Goal: Information Seeking & Learning: Learn about a topic

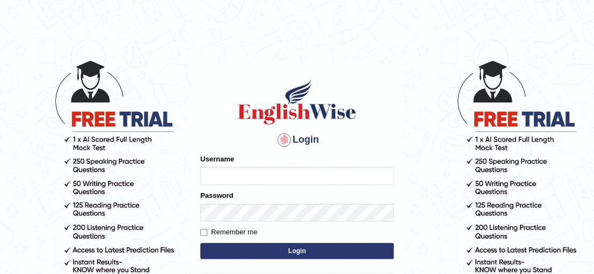
type input "Irum2025"
click at [243, 247] on button "Login" at bounding box center [296, 251] width 193 height 16
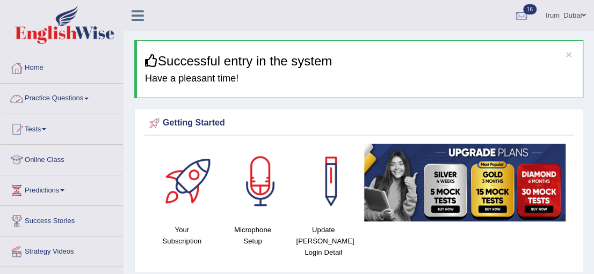
click at [73, 99] on link "Practice Questions" at bounding box center [62, 97] width 122 height 27
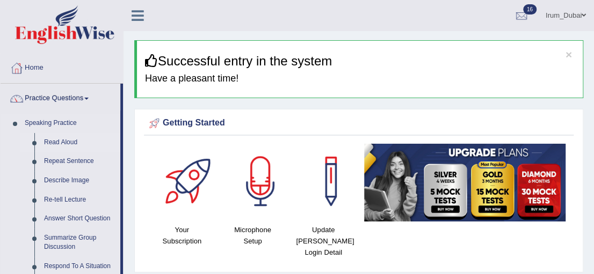
click at [61, 147] on link "Read Aloud" at bounding box center [79, 142] width 81 height 19
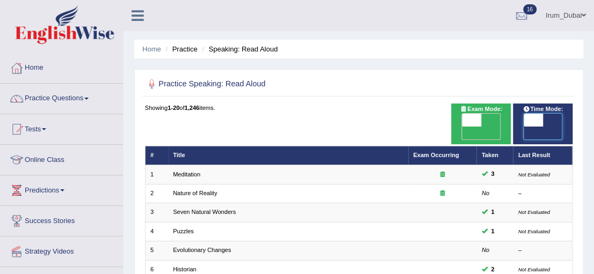
click at [536, 118] on span at bounding box center [532, 120] width 19 height 13
checkbox input "true"
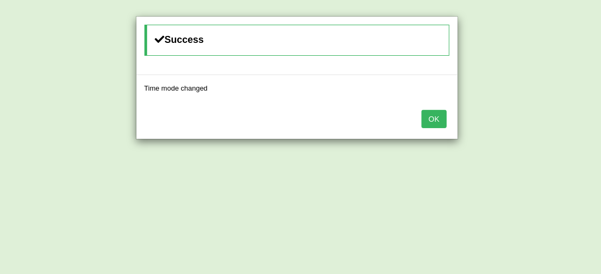
click at [441, 118] on button "OK" at bounding box center [433, 119] width 25 height 18
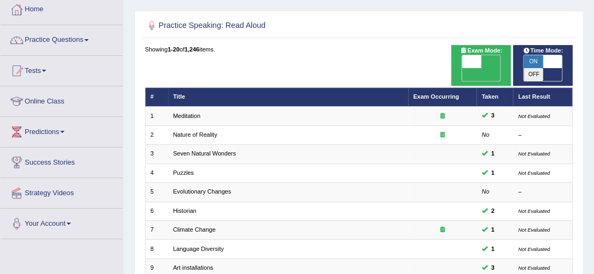
scroll to position [60, 0]
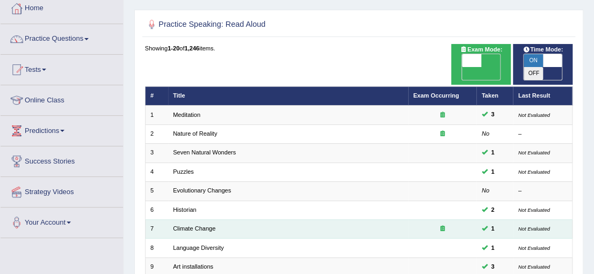
click at [177, 220] on td "Climate Change" at bounding box center [288, 229] width 240 height 19
click at [181, 225] on link "Climate Change" at bounding box center [194, 228] width 42 height 6
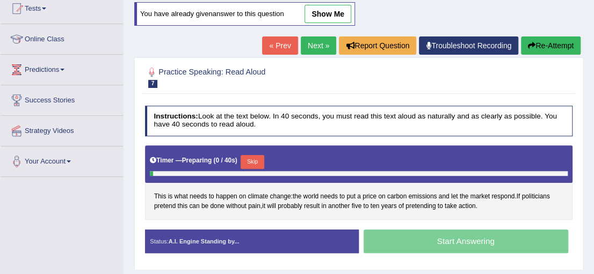
scroll to position [139, 0]
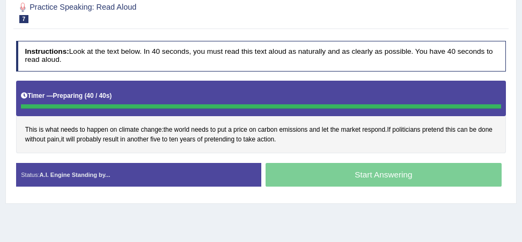
scroll to position [123, 0]
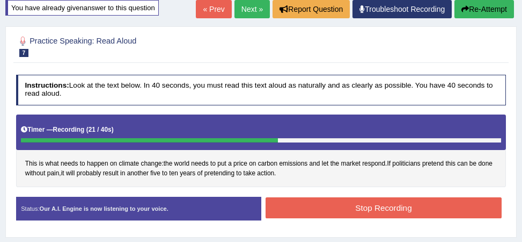
click at [449, 209] on button "Stop Recording" at bounding box center [384, 207] width 236 height 21
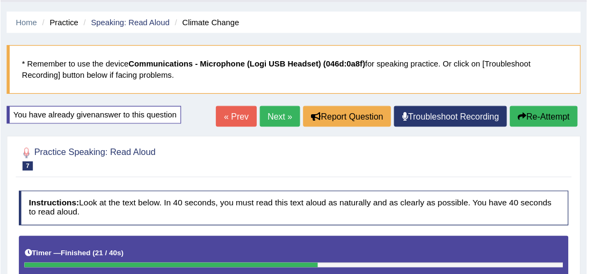
scroll to position [0, 0]
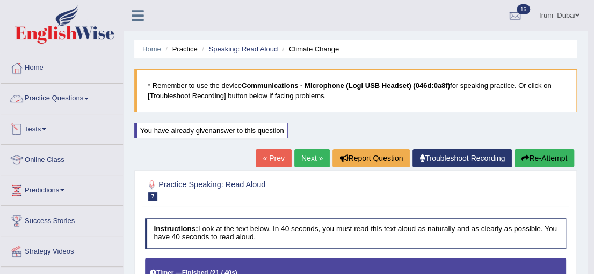
click at [68, 94] on link "Practice Questions" at bounding box center [62, 97] width 122 height 27
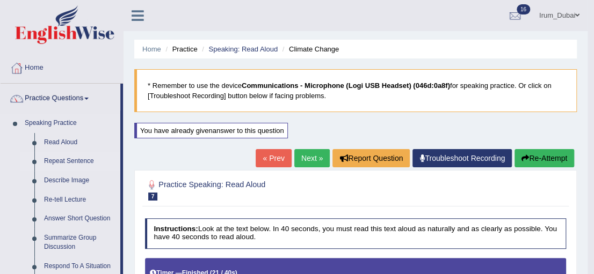
click at [61, 165] on link "Repeat Sentence" at bounding box center [79, 161] width 81 height 19
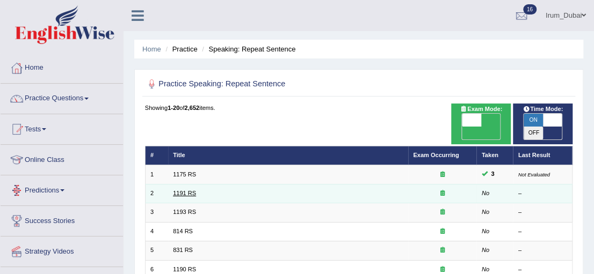
click at [184, 190] on link "1191 RS" at bounding box center [184, 193] width 23 height 6
click at [185, 190] on link "1191 RS" at bounding box center [184, 193] width 23 height 6
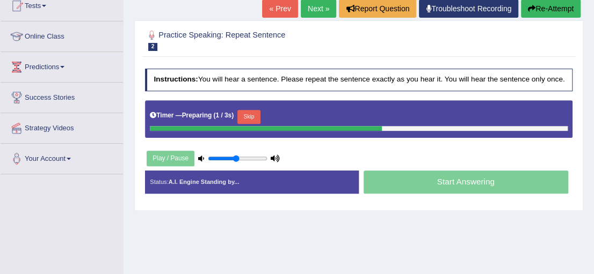
scroll to position [115, 0]
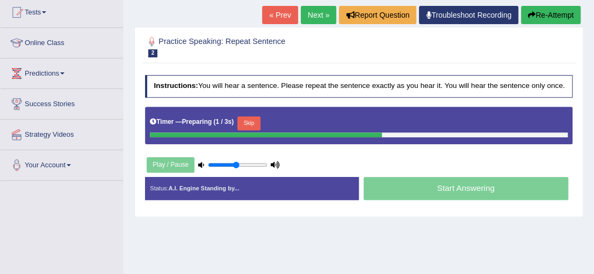
click at [593, 120] on html "Toggle navigation Home Practice Questions Speaking Practice Read Aloud Repeat S…" at bounding box center [297, 20] width 594 height 274
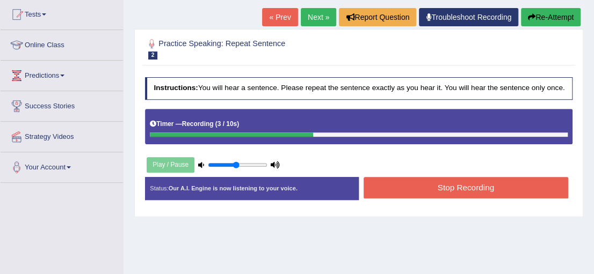
click at [510, 183] on button "Stop Recording" at bounding box center [465, 187] width 205 height 21
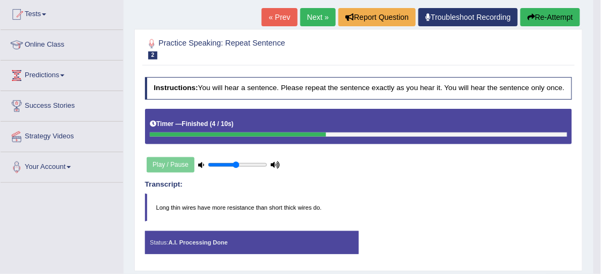
click at [593, 115] on body "Toggle navigation Home Practice Questions Speaking Practice Read Aloud Repeat S…" at bounding box center [300, 22] width 601 height 274
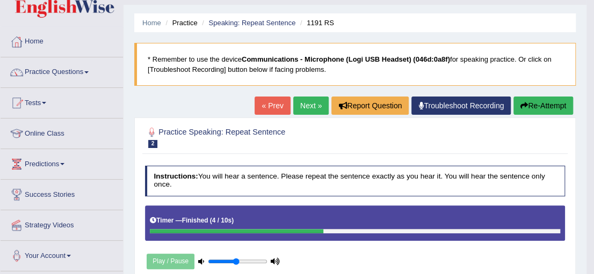
scroll to position [25, 0]
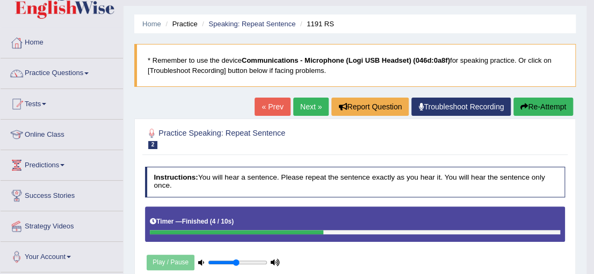
click at [317, 104] on link "Next »" at bounding box center [310, 107] width 35 height 18
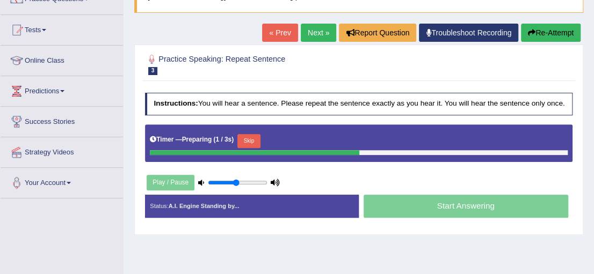
scroll to position [104, 0]
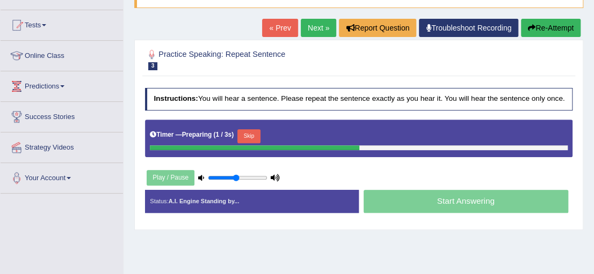
drag, startPoint x: 0, startPoint y: 0, endPoint x: 600, endPoint y: 133, distance: 614.2
click at [593, 133] on html "Toggle navigation Home Practice Questions Speaking Practice Read Aloud Repeat S…" at bounding box center [297, 33] width 594 height 274
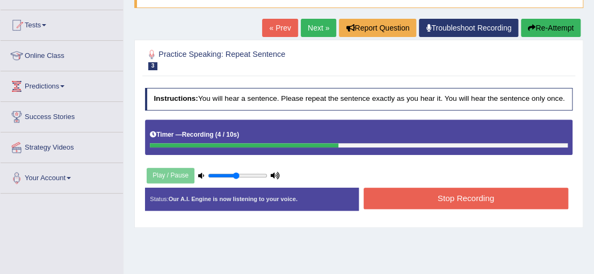
click at [436, 198] on button "Stop Recording" at bounding box center [465, 198] width 205 height 21
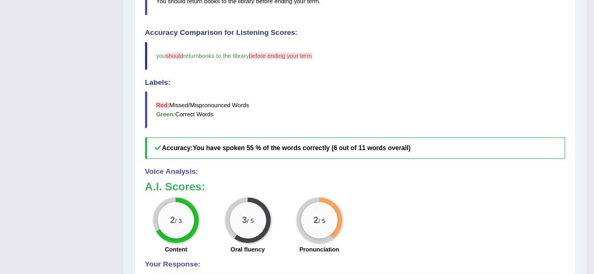
scroll to position [349, 0]
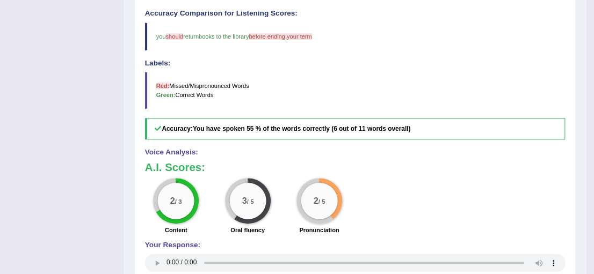
click at [224, 214] on div "3 / 5 Oral fluency" at bounding box center [247, 207] width 71 height 59
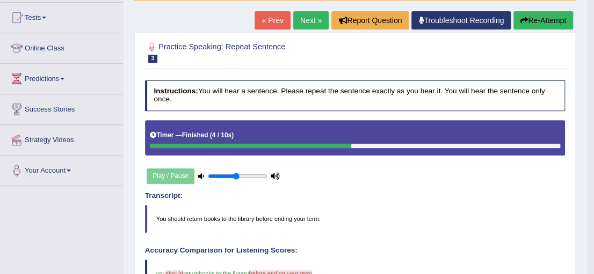
scroll to position [55, 0]
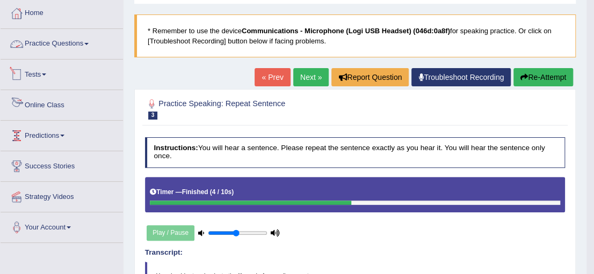
click at [62, 48] on link "Practice Questions" at bounding box center [62, 42] width 122 height 27
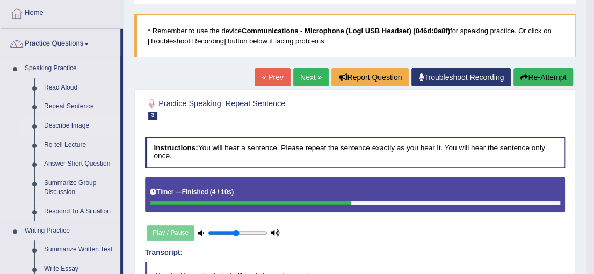
click at [74, 129] on link "Describe Image" at bounding box center [79, 126] width 81 height 19
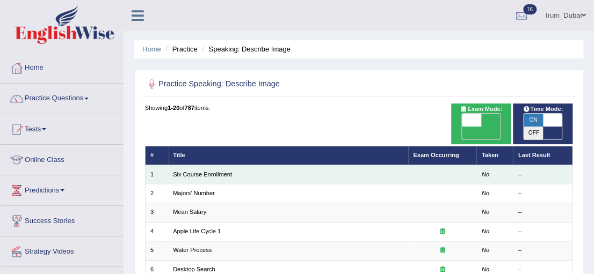
click at [189, 166] on td "Six Course Enrollment" at bounding box center [288, 174] width 240 height 19
click at [190, 171] on link "Six Course Enrollment" at bounding box center [202, 174] width 59 height 6
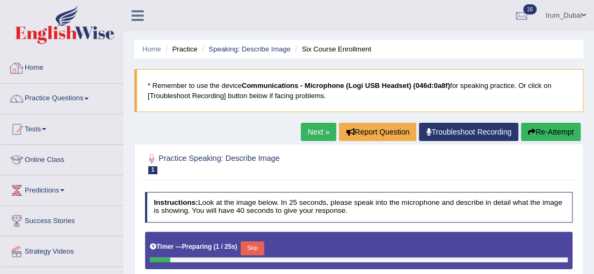
click at [55, 68] on link "Home" at bounding box center [62, 66] width 122 height 27
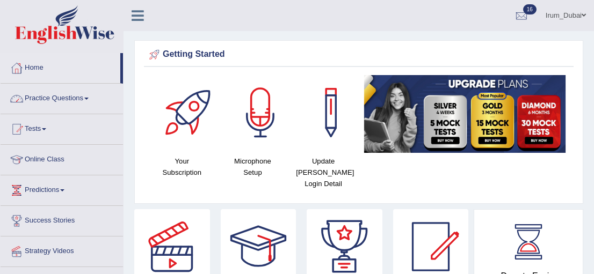
click at [68, 101] on link "Practice Questions" at bounding box center [62, 97] width 122 height 27
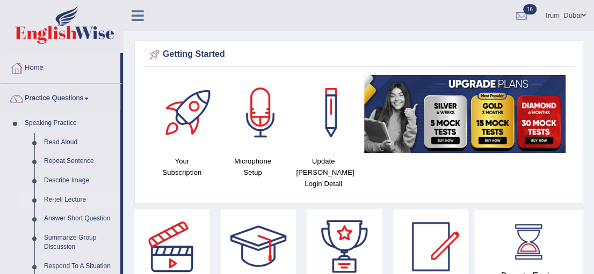
click at [69, 197] on link "Re-tell Lecture" at bounding box center [79, 200] width 81 height 19
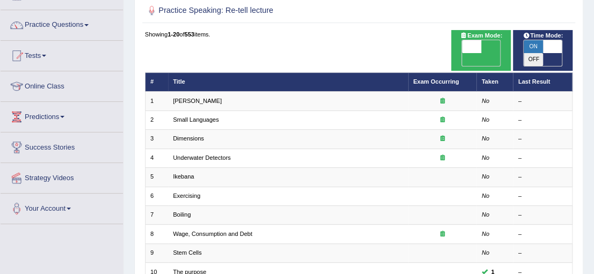
click at [593, 52] on html "Toggle navigation Home Practice Questions Speaking Practice Read Aloud Repeat S…" at bounding box center [297, 63] width 594 height 274
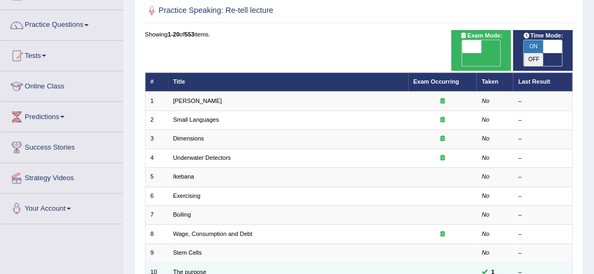
click at [192, 269] on link "The purpose" at bounding box center [189, 272] width 33 height 6
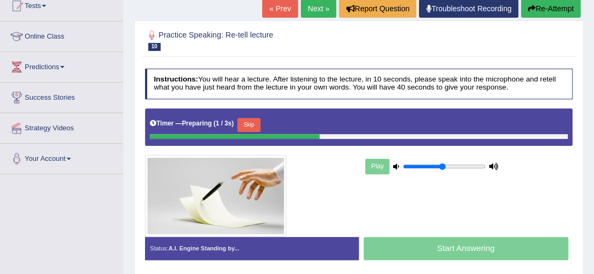
scroll to position [127, 0]
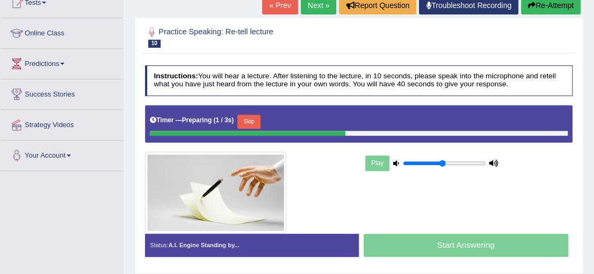
click at [593, 126] on html "Toggle navigation Home Practice Questions Speaking Practice Read Aloud Repeat S…" at bounding box center [297, 10] width 594 height 274
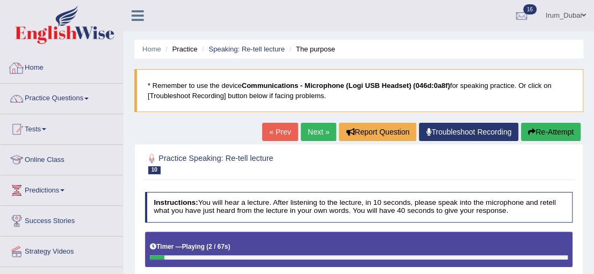
click at [78, 68] on link "Home" at bounding box center [62, 66] width 122 height 27
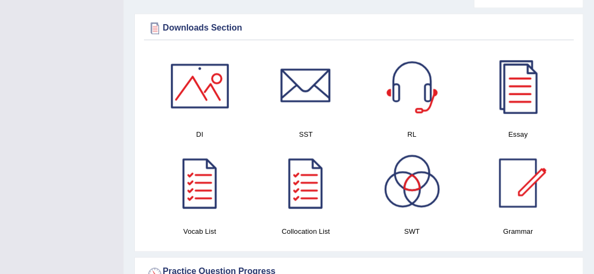
scroll to position [583, 0]
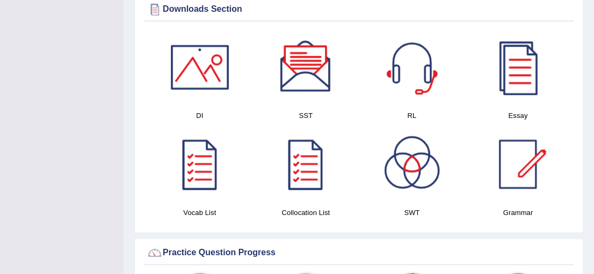
click at [409, 72] on div at bounding box center [411, 67] width 75 height 75
click at [313, 72] on div at bounding box center [305, 67] width 75 height 75
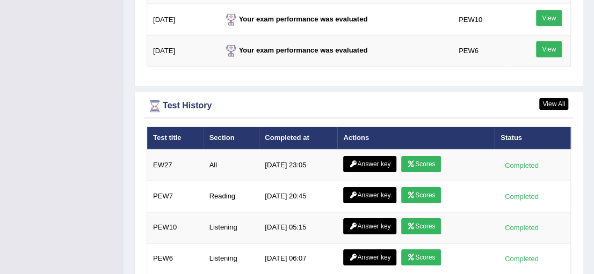
scroll to position [1465, 0]
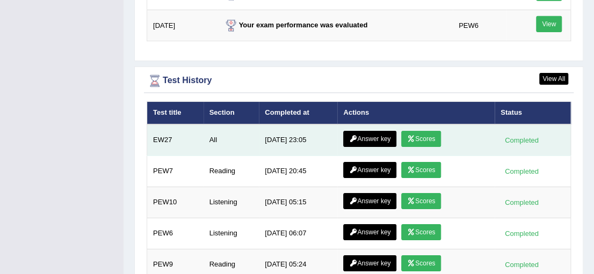
click at [379, 131] on link "Answer key" at bounding box center [369, 139] width 53 height 16
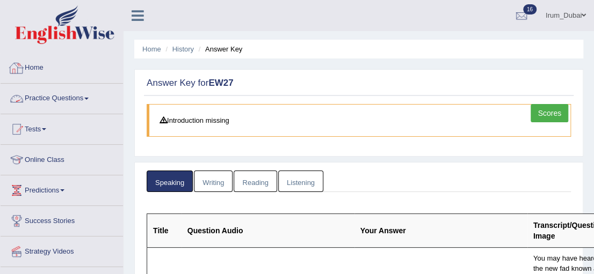
click at [75, 89] on link "Practice Questions" at bounding box center [62, 97] width 122 height 27
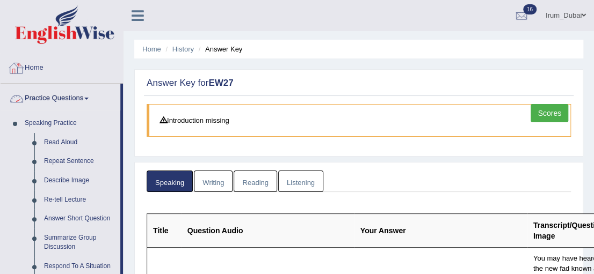
click at [40, 74] on link "Home" at bounding box center [62, 66] width 122 height 27
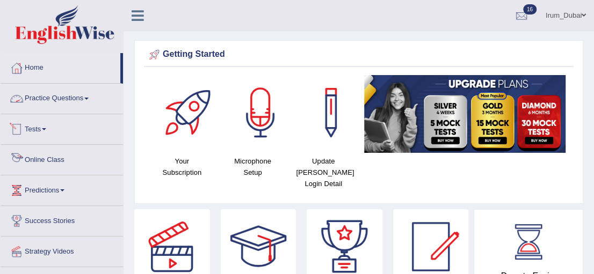
click at [49, 93] on link "Practice Questions" at bounding box center [62, 97] width 122 height 27
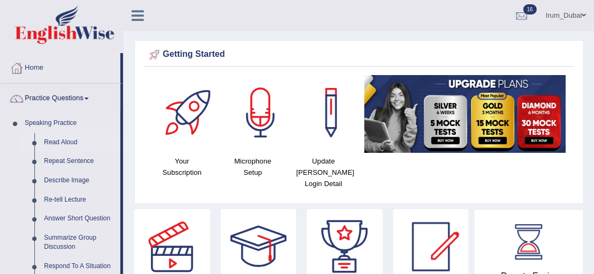
click at [49, 141] on link "Read Aloud" at bounding box center [79, 142] width 81 height 19
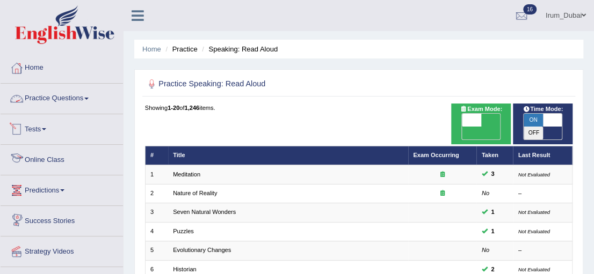
click at [56, 101] on link "Practice Questions" at bounding box center [62, 97] width 122 height 27
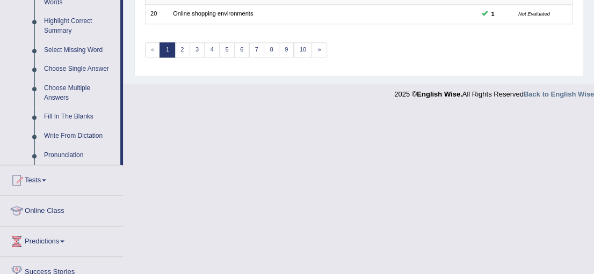
scroll to position [556, 0]
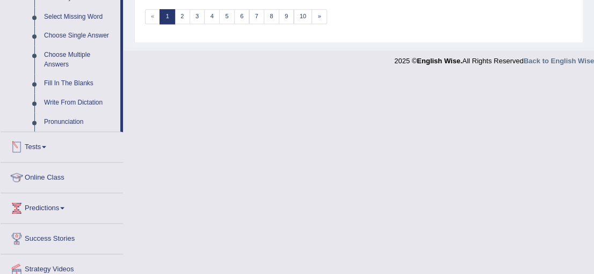
click at [29, 144] on link "Tests" at bounding box center [62, 145] width 122 height 27
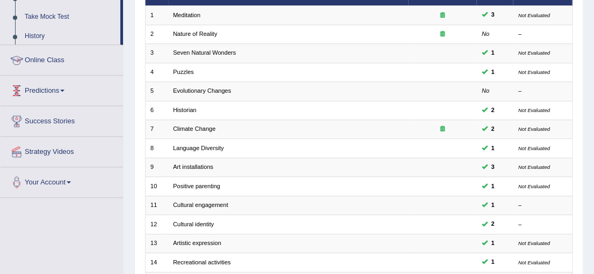
scroll to position [117, 0]
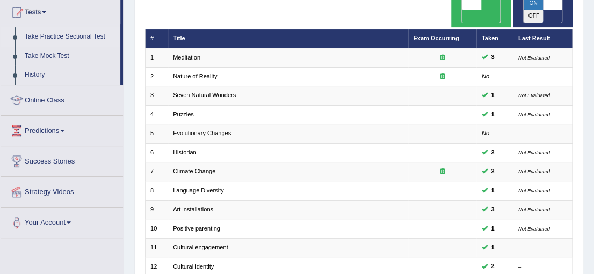
click at [55, 38] on link "Take Practice Sectional Test" at bounding box center [70, 36] width 100 height 19
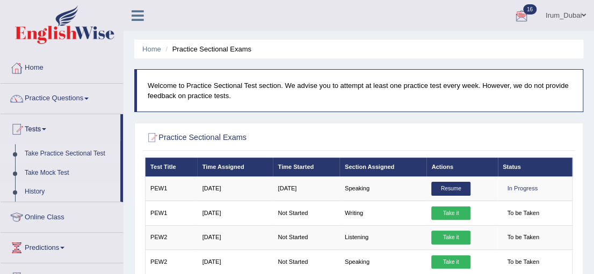
click at [33, 188] on link "History" at bounding box center [70, 192] width 100 height 19
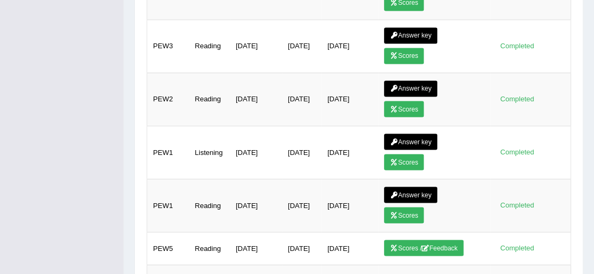
scroll to position [776, 0]
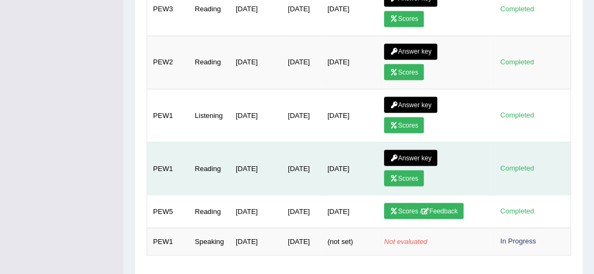
click at [416, 150] on link "Answer key" at bounding box center [410, 158] width 53 height 16
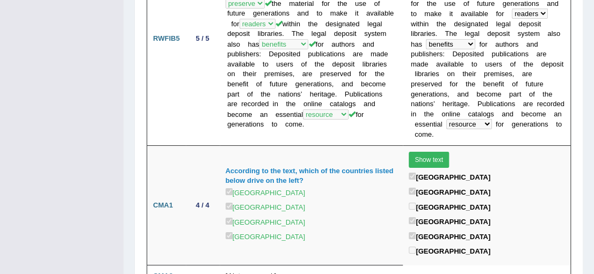
scroll to position [1528, 0]
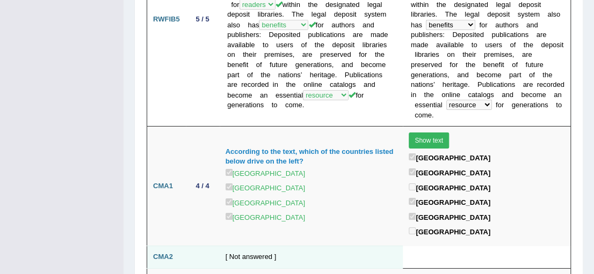
click at [232, 246] on td "[ Not answered ]" at bounding box center [312, 257] width 184 height 23
drag, startPoint x: 232, startPoint y: 114, endPoint x: 281, endPoint y: 112, distance: 48.9
click at [281, 246] on td "[ Not answered ]" at bounding box center [312, 257] width 184 height 23
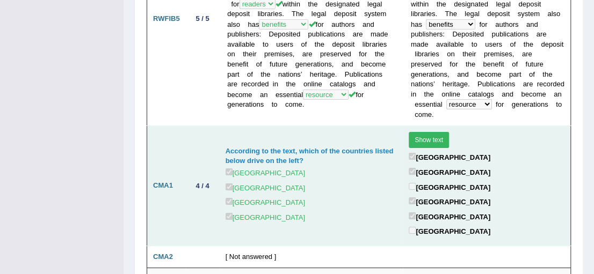
click at [380, 126] on td "According to the text, which of the countries listed below drive on the left? J…" at bounding box center [312, 186] width 184 height 120
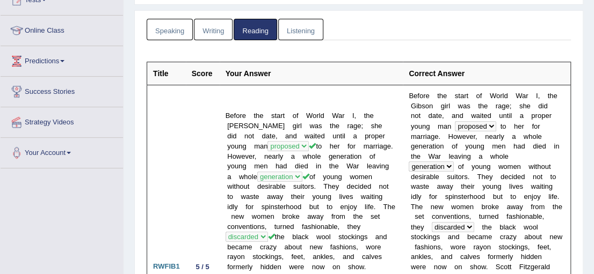
scroll to position [0, 0]
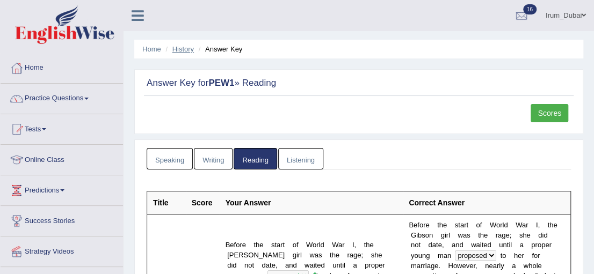
click at [177, 47] on link "History" at bounding box center [182, 49] width 21 height 8
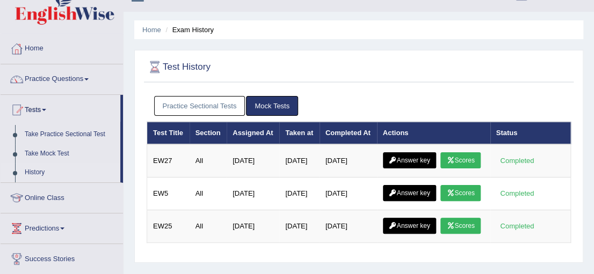
scroll to position [58, 0]
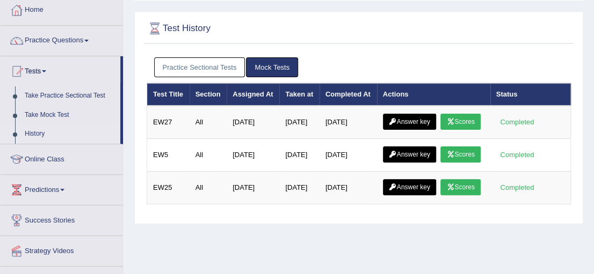
click at [189, 75] on link "Practice Sectional Tests" at bounding box center [199, 67] width 91 height 20
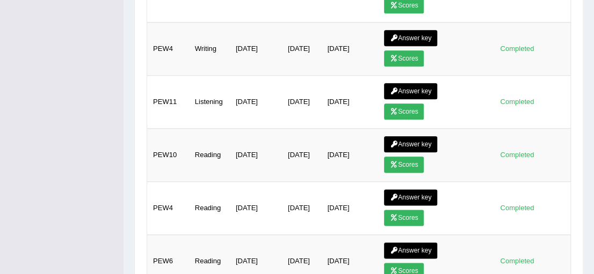
scroll to position [476, 0]
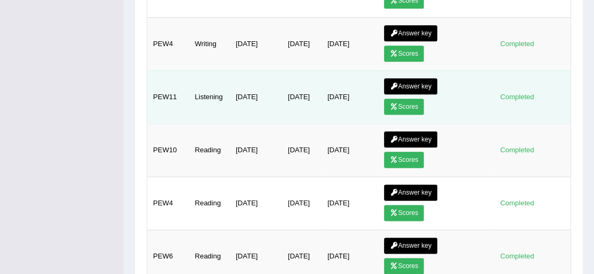
click at [409, 78] on link "Answer key" at bounding box center [410, 86] width 53 height 16
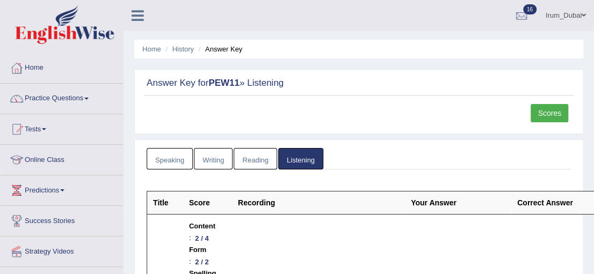
click at [184, 53] on li "History" at bounding box center [178, 49] width 31 height 10
click at [184, 50] on link "History" at bounding box center [182, 49] width 21 height 8
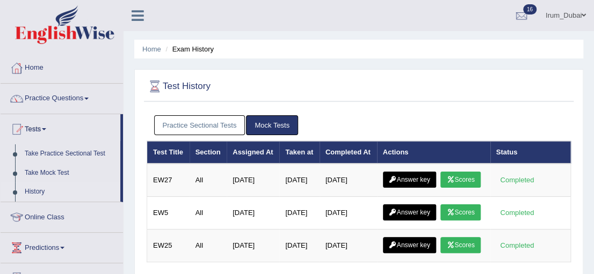
click at [75, 105] on link "Practice Questions" at bounding box center [62, 97] width 122 height 27
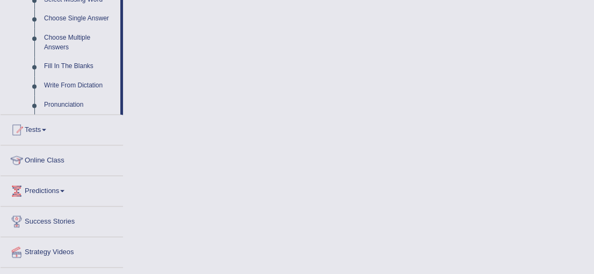
scroll to position [592, 0]
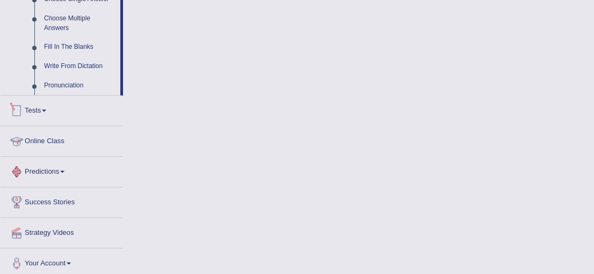
click at [36, 104] on link "Tests" at bounding box center [62, 109] width 122 height 27
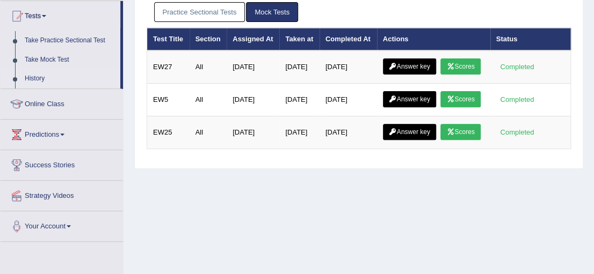
scroll to position [107, 0]
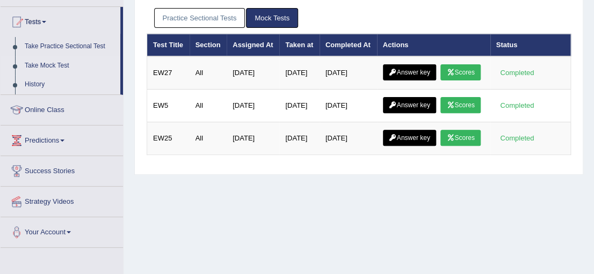
click at [58, 66] on link "Take Mock Test" at bounding box center [70, 65] width 100 height 19
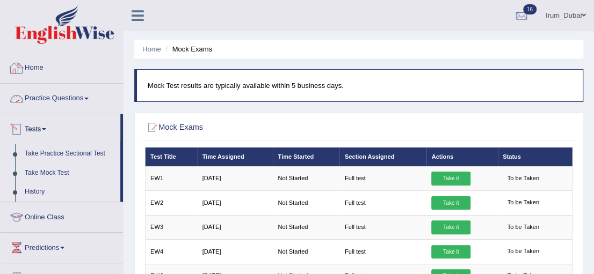
click at [46, 193] on link "History" at bounding box center [70, 192] width 100 height 19
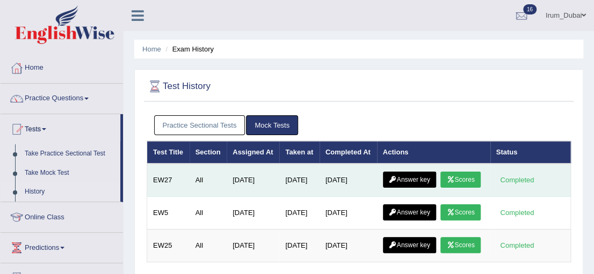
click at [418, 186] on link "Answer key" at bounding box center [409, 180] width 53 height 16
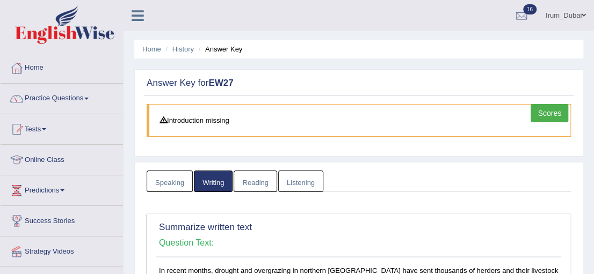
scroll to position [356, 0]
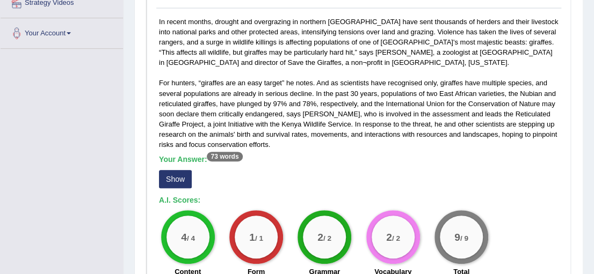
drag, startPoint x: 0, startPoint y: 0, endPoint x: 588, endPoint y: 75, distance: 592.6
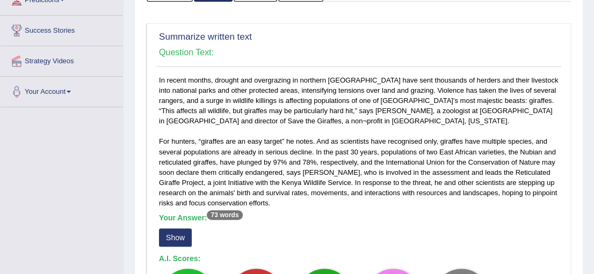
drag, startPoint x: 588, startPoint y: 75, endPoint x: 600, endPoint y: 59, distance: 19.5
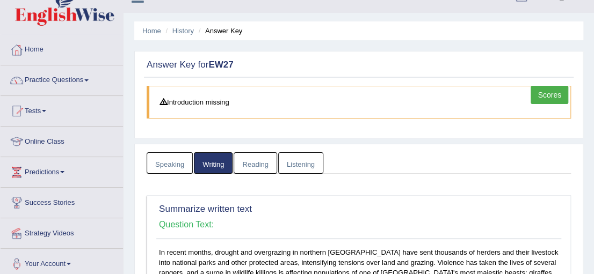
click at [259, 164] on link "Reading" at bounding box center [255, 163] width 43 height 22
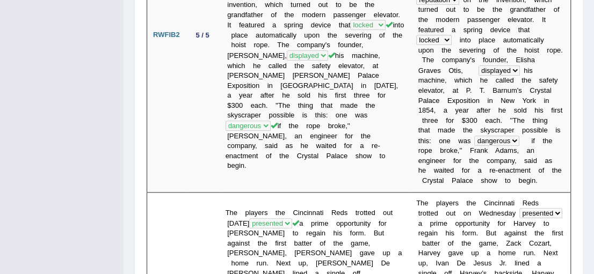
scroll to position [0, 0]
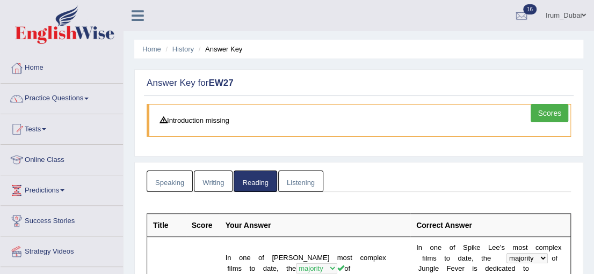
click at [299, 189] on link "Listening" at bounding box center [300, 182] width 45 height 22
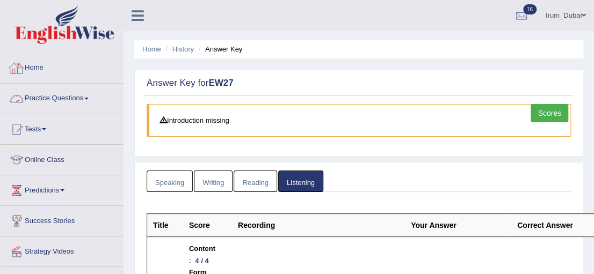
click at [58, 75] on link "Home" at bounding box center [62, 66] width 122 height 27
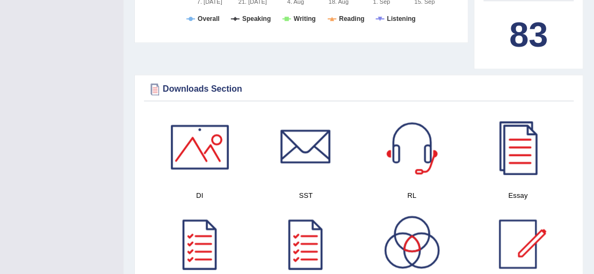
scroll to position [561, 0]
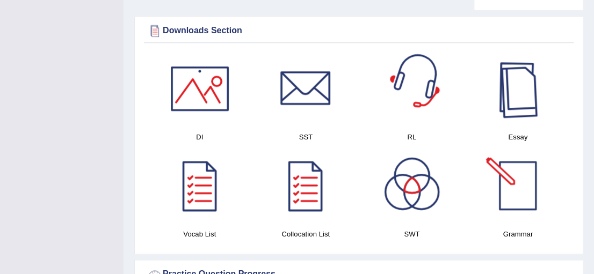
click at [527, 82] on div at bounding box center [517, 88] width 75 height 75
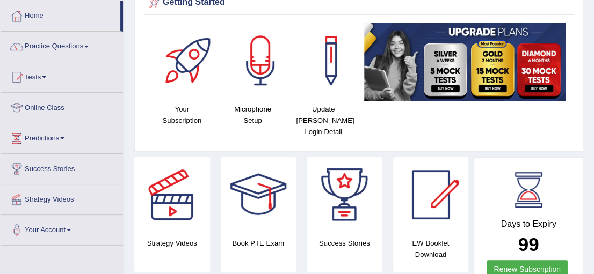
scroll to position [33, 0]
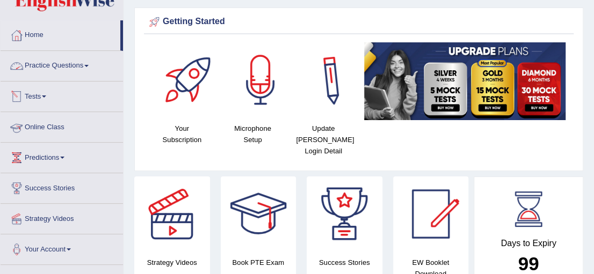
click at [88, 75] on link "Practice Questions" at bounding box center [62, 64] width 122 height 27
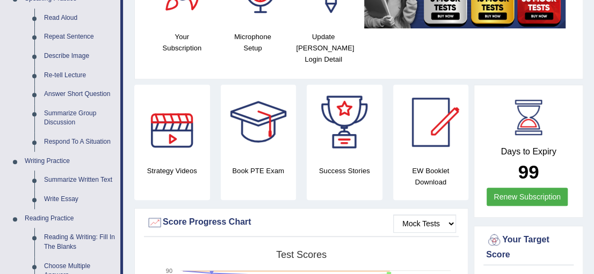
scroll to position [134, 0]
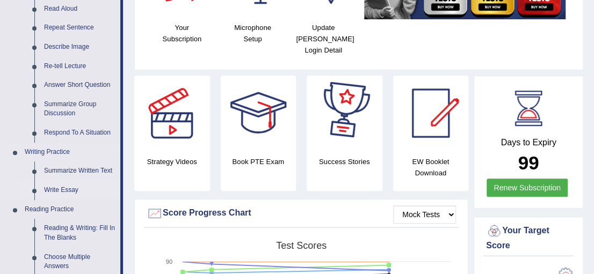
click at [63, 194] on link "Write Essay" at bounding box center [79, 190] width 81 height 19
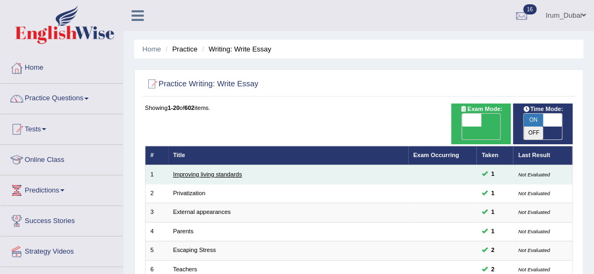
click at [181, 171] on link "Improving living standards" at bounding box center [207, 174] width 69 height 6
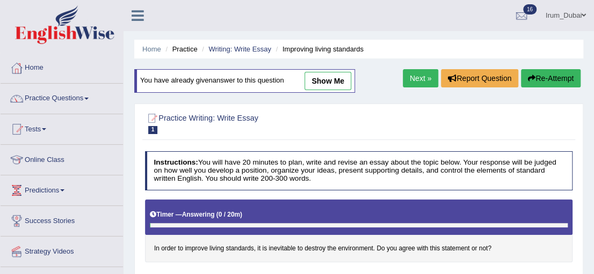
click at [322, 79] on link "show me" at bounding box center [327, 81] width 47 height 18
type textarea "The increasing influence of human development on our lives has ignited numerous…"
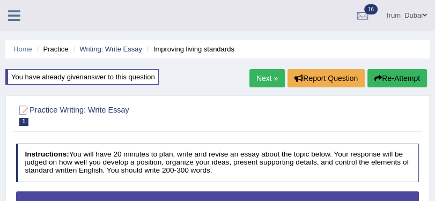
click at [271, 74] on link "Next »" at bounding box center [267, 78] width 35 height 18
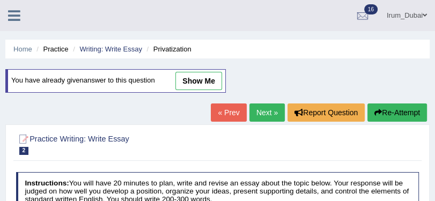
click at [198, 80] on link "show me" at bounding box center [199, 81] width 47 height 18
type textarea "The increasing influence of privatization of public sector undertakings has ign…"
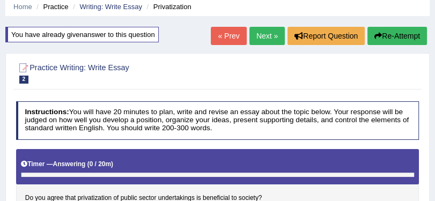
scroll to position [26, 0]
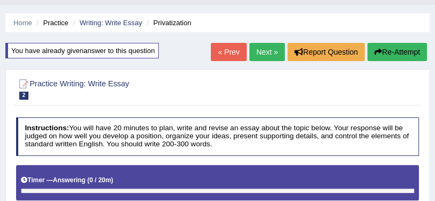
click at [265, 47] on link "Next »" at bounding box center [267, 52] width 35 height 18
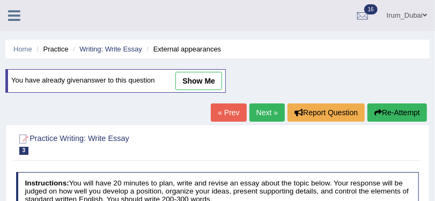
click at [208, 78] on link "show me" at bounding box center [199, 81] width 47 height 18
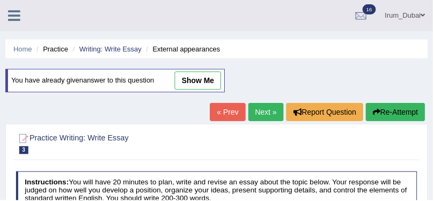
type textarea "The increasing influence of judging individuals based on external appearances h…"
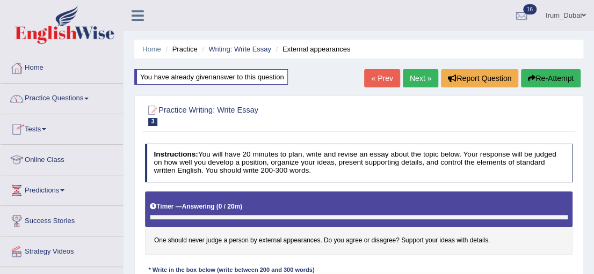
click at [58, 107] on link "Practice Questions" at bounding box center [62, 97] width 122 height 27
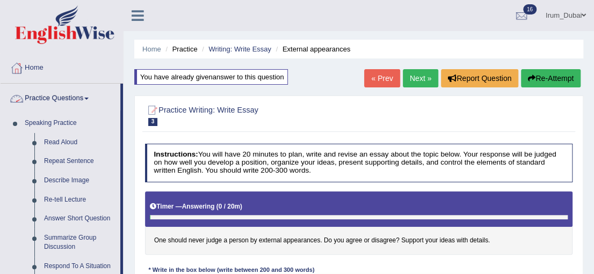
click at [65, 97] on link "Practice Questions" at bounding box center [61, 97] width 120 height 27
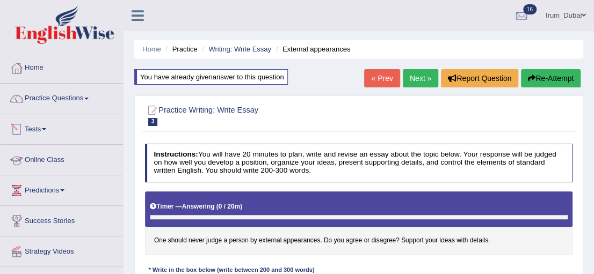
click at [39, 135] on link "Tests" at bounding box center [62, 127] width 122 height 27
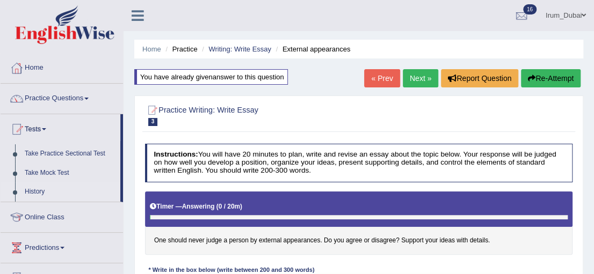
click at [39, 190] on link "History" at bounding box center [70, 192] width 100 height 19
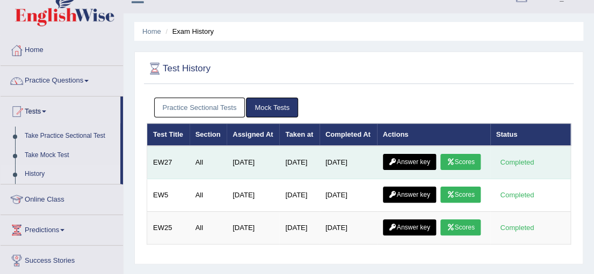
click at [409, 164] on link "Answer key" at bounding box center [409, 162] width 53 height 16
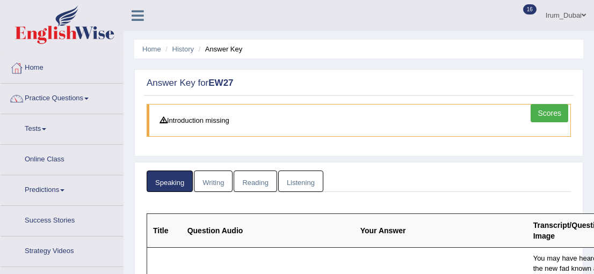
click at [211, 187] on link "Writing" at bounding box center [213, 182] width 39 height 22
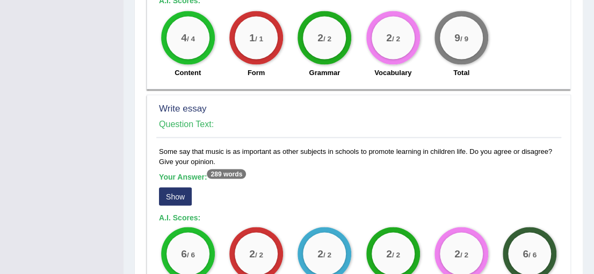
scroll to position [788, 0]
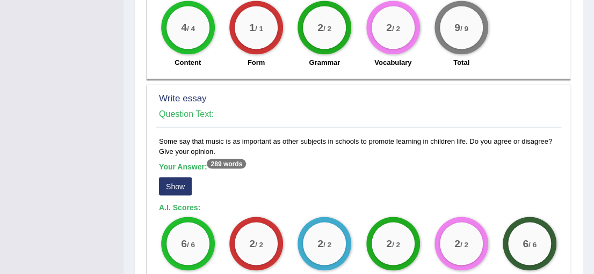
click at [175, 177] on button "Show" at bounding box center [175, 186] width 33 height 18
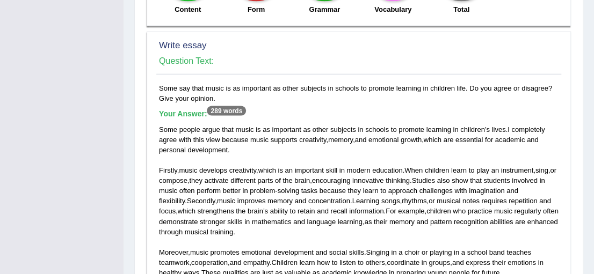
scroll to position [848, 0]
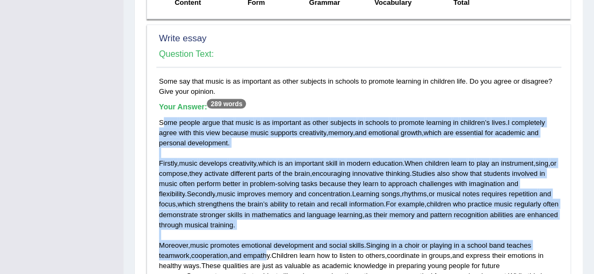
drag, startPoint x: 162, startPoint y: 103, endPoint x: 310, endPoint y: 244, distance: 204.7
click at [282, 241] on div "Some people argue that music is as important as other subjects in schools to pr…" at bounding box center [358, 224] width 399 height 215
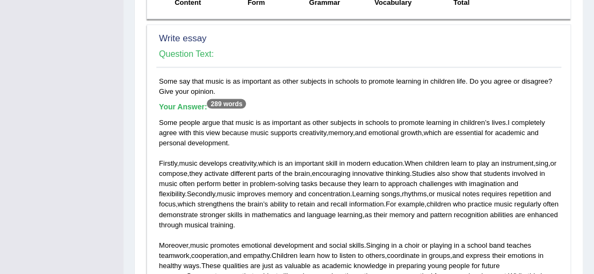
click at [388, 272] on span "more" at bounding box center [396, 276] width 16 height 8
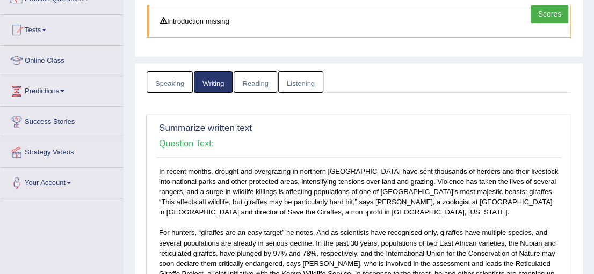
scroll to position [0, 0]
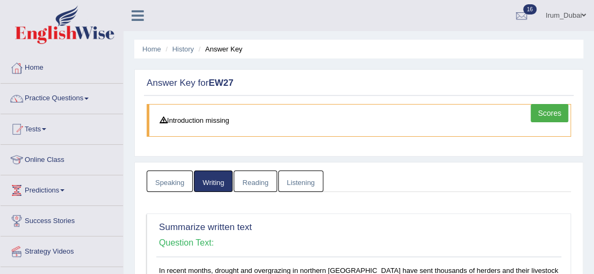
click at [75, 63] on link "Home" at bounding box center [62, 66] width 122 height 27
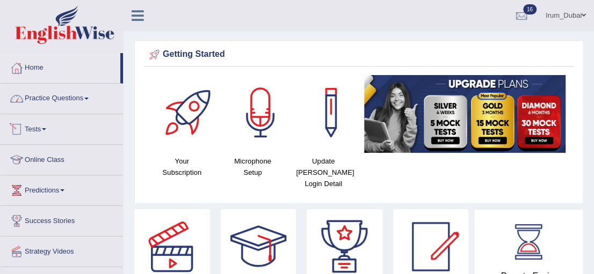
click at [86, 103] on link "Practice Questions" at bounding box center [62, 97] width 122 height 27
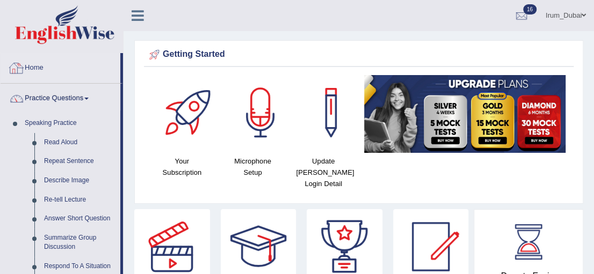
click at [34, 75] on link "Home" at bounding box center [61, 66] width 120 height 27
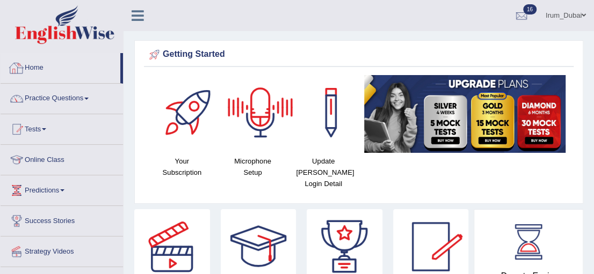
click at [52, 62] on link "Home" at bounding box center [61, 66] width 120 height 27
